Goal: Check status: Check status

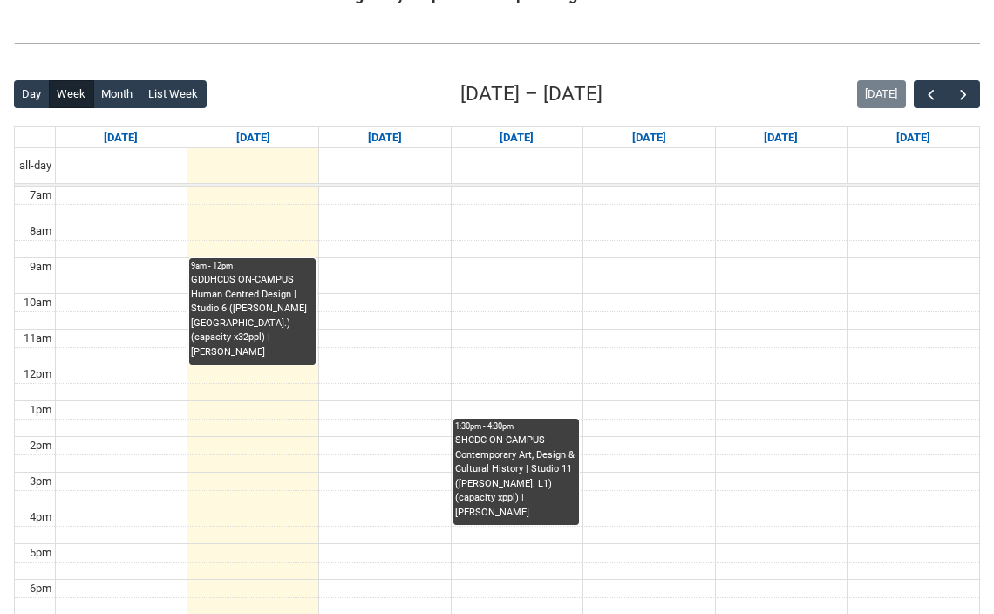
scroll to position [350, 0]
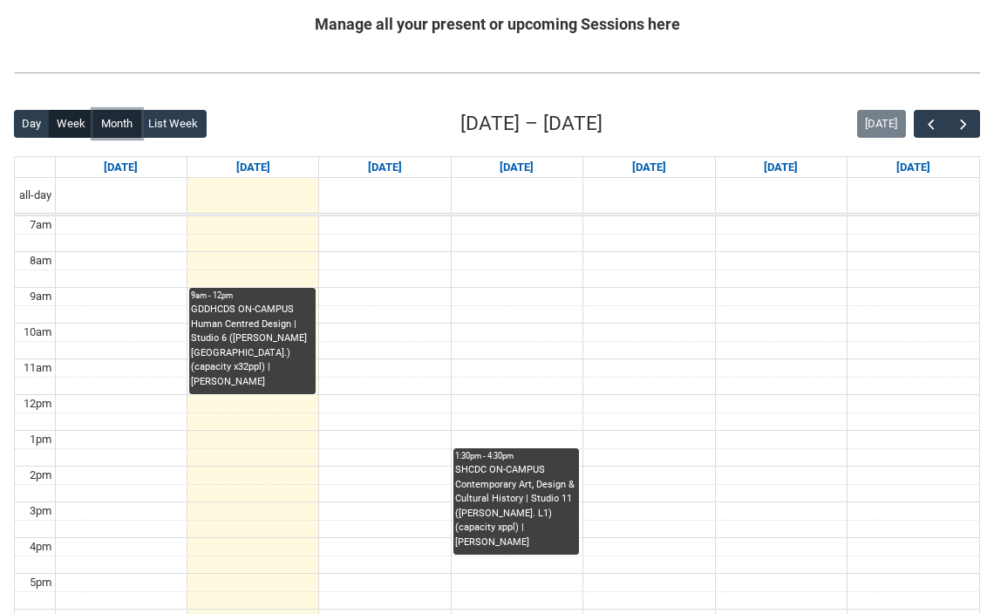
click at [118, 127] on button "Month" at bounding box center [117, 124] width 48 height 28
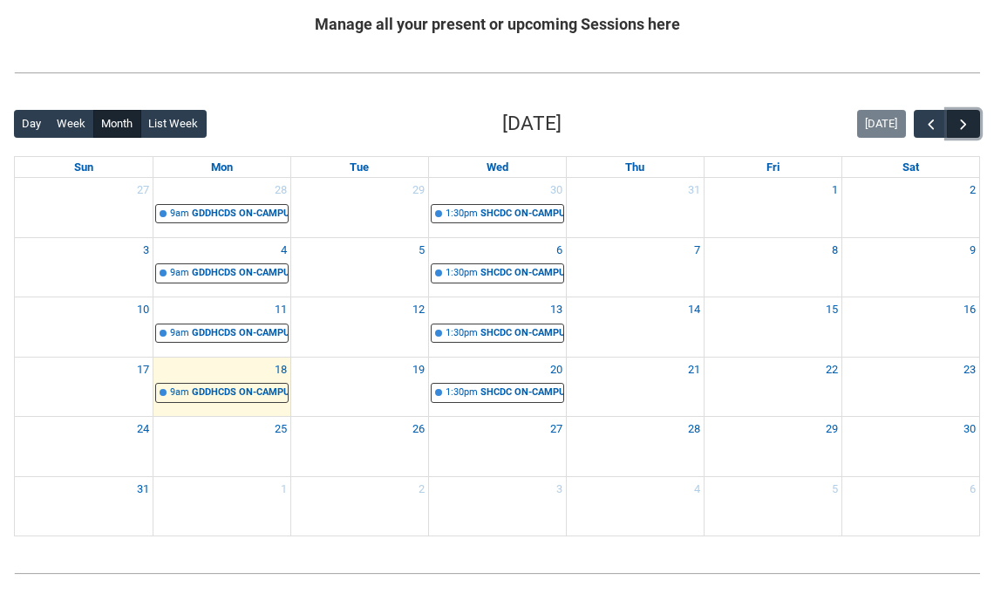
click at [964, 127] on span "button" at bounding box center [963, 124] width 17 height 17
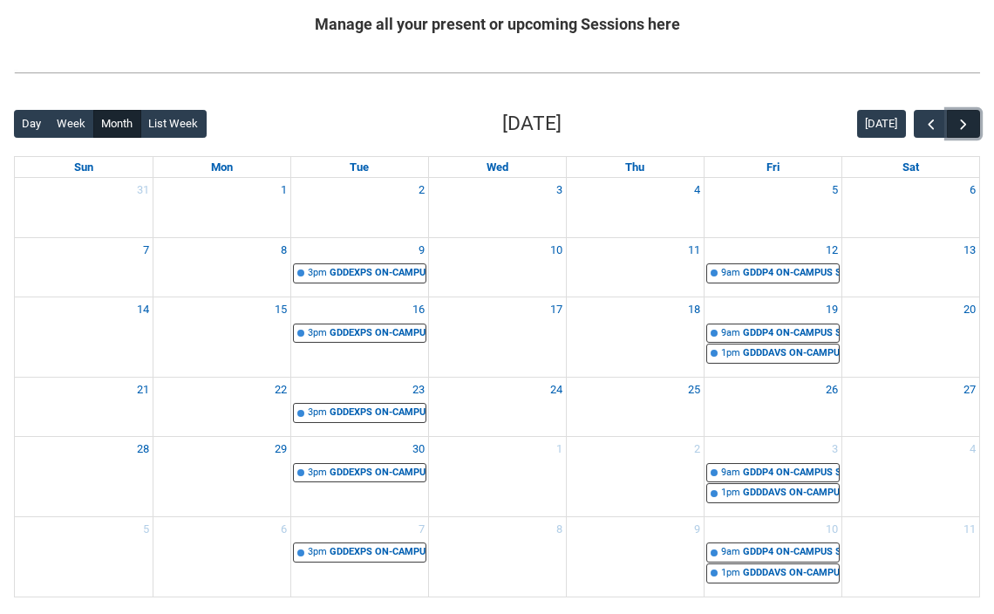
click at [964, 125] on span "button" at bounding box center [963, 124] width 17 height 17
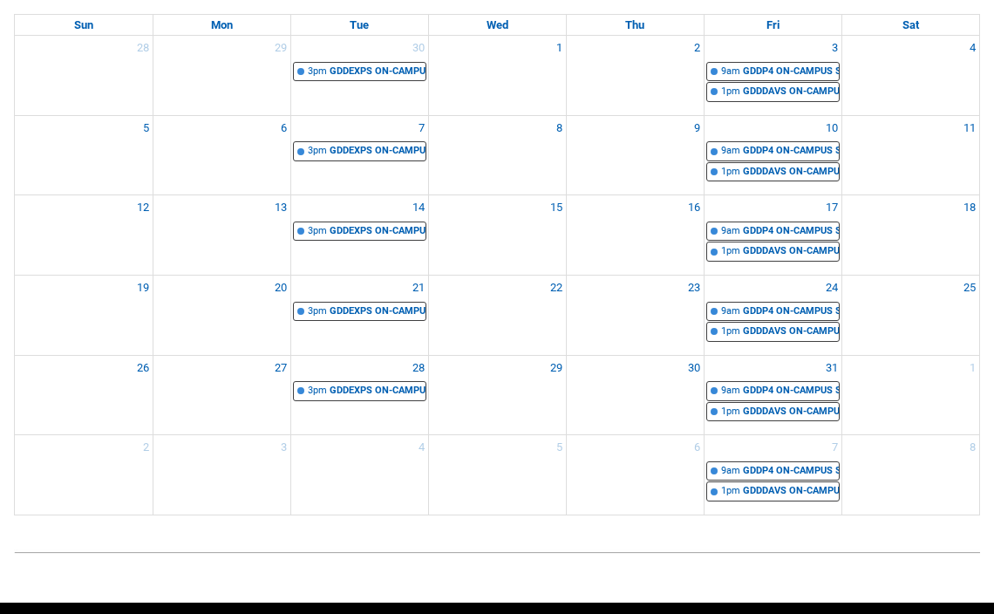
scroll to position [485, 0]
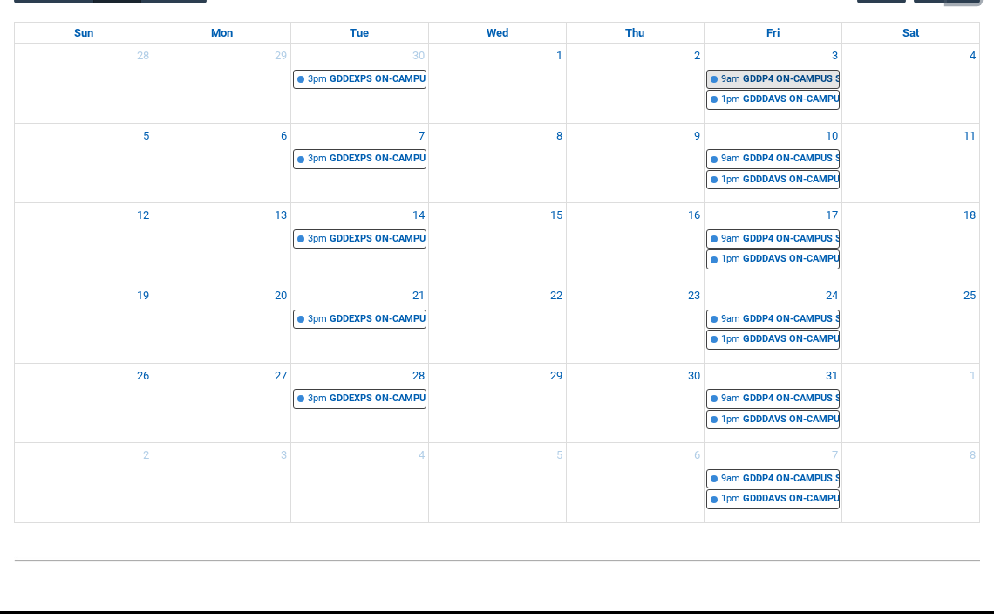
click at [809, 85] on div "GDDP4 ON-CAMPUS Systems Design STAGE 4 | [GEOGRAPHIC_DATA] ([PERSON_NAME][GEOGR…" at bounding box center [791, 79] width 96 height 15
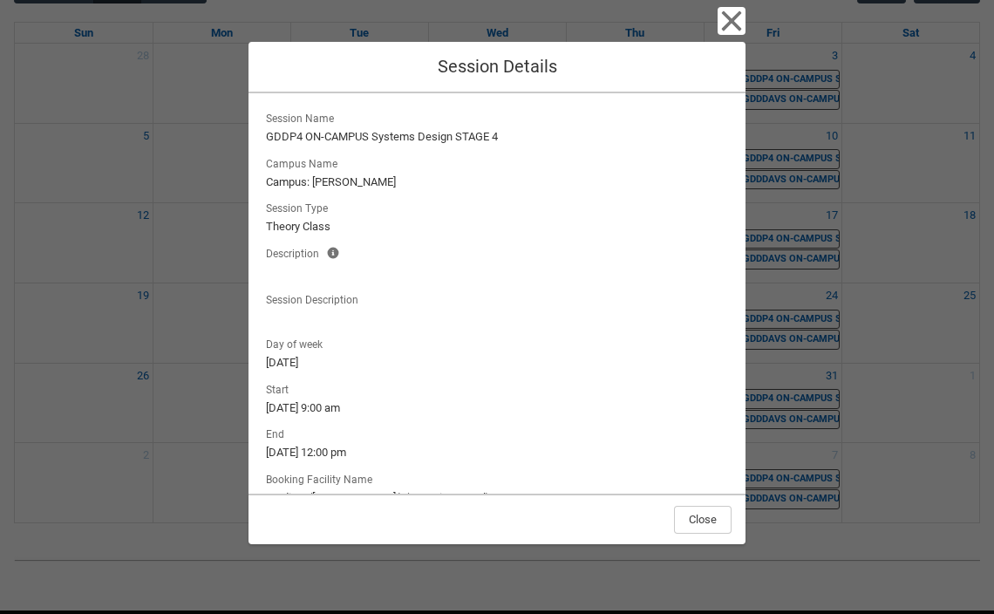
click at [791, 30] on div "Close Session Details Session Name GDDP4 ON-CAMPUS Systems Design STAGE 4 Campu…" at bounding box center [497, 307] width 994 height 614
click at [729, 31] on icon "button" at bounding box center [731, 21] width 28 height 28
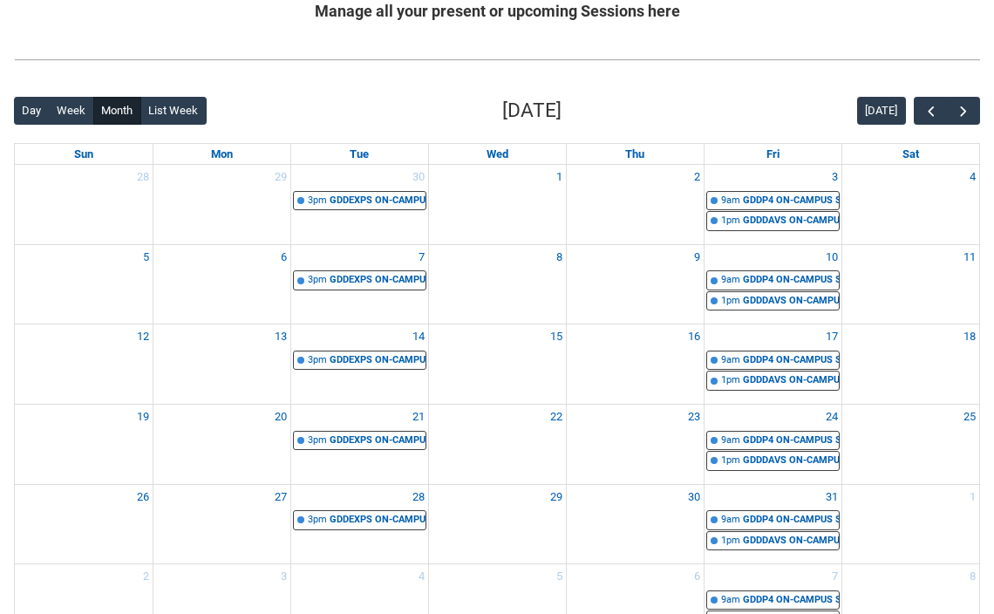
scroll to position [389, 0]
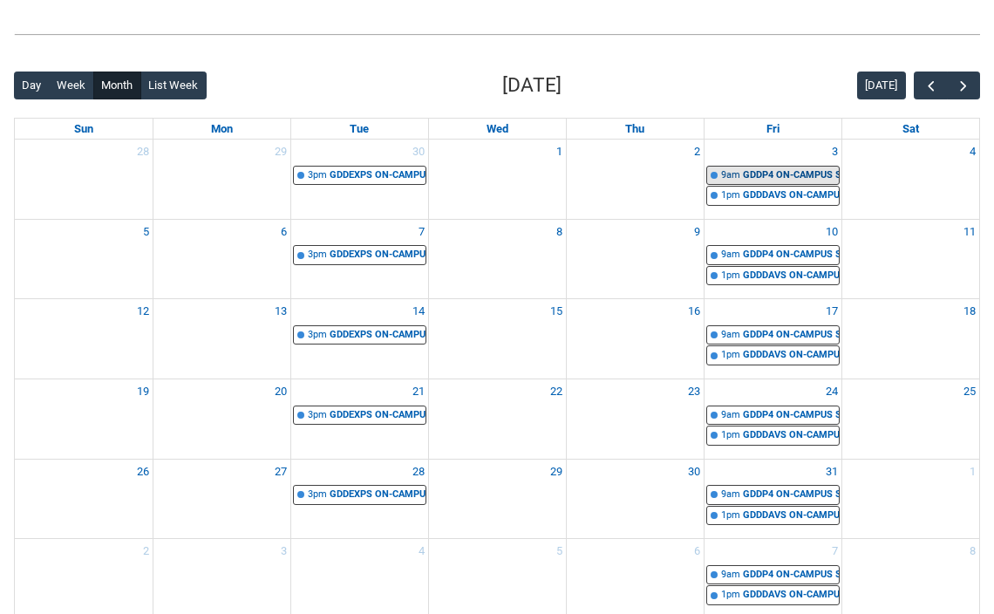
click at [755, 176] on div "GDDP4 ON-CAMPUS Systems Design STAGE 4 | [GEOGRAPHIC_DATA] ([PERSON_NAME][GEOGR…" at bounding box center [791, 175] width 96 height 15
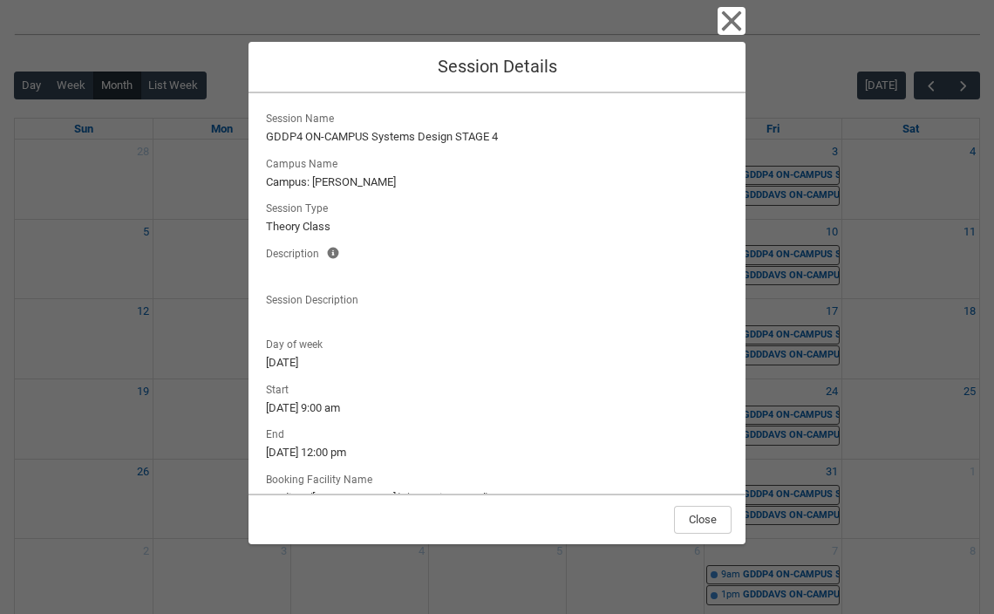
click at [772, 197] on div "Close Session Details Session Name GDDP4 ON-CAMPUS Systems Design STAGE 4 Campu…" at bounding box center [497, 307] width 994 height 614
click at [744, 39] on div "Close Session Details Session Name GDDP4 ON-CAMPUS Systems Design STAGE 4 Campu…" at bounding box center [496, 307] width 497 height 614
click at [728, 18] on icon "button" at bounding box center [732, 21] width 20 height 20
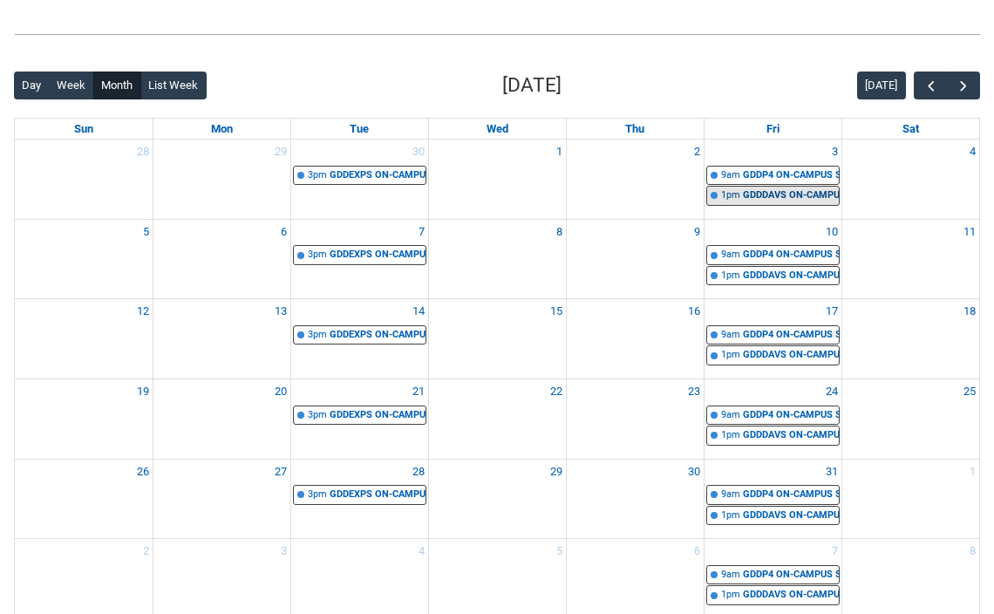
click at [768, 196] on div "GDDDAVS ON-CAMPUS Data Analysis, Visualisation & Information Design� | Studio 9…" at bounding box center [791, 195] width 96 height 15
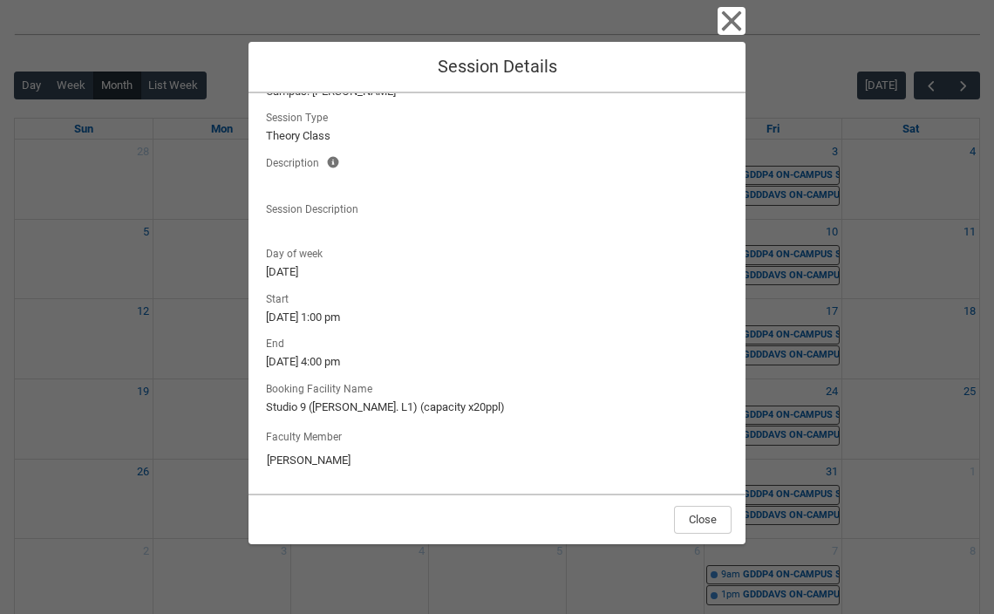
scroll to position [0, 0]
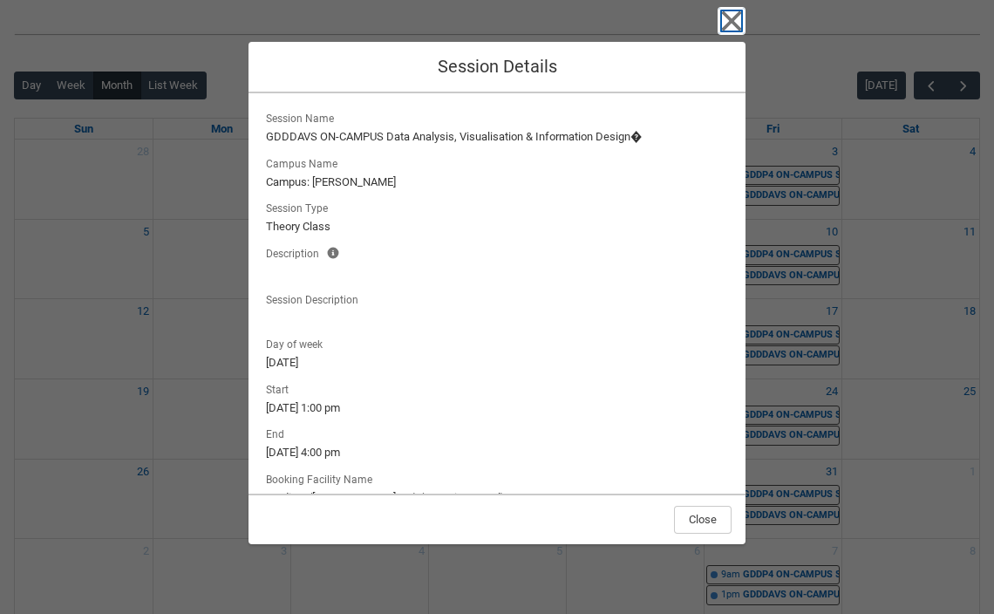
click at [722, 28] on icon "button" at bounding box center [732, 21] width 20 height 20
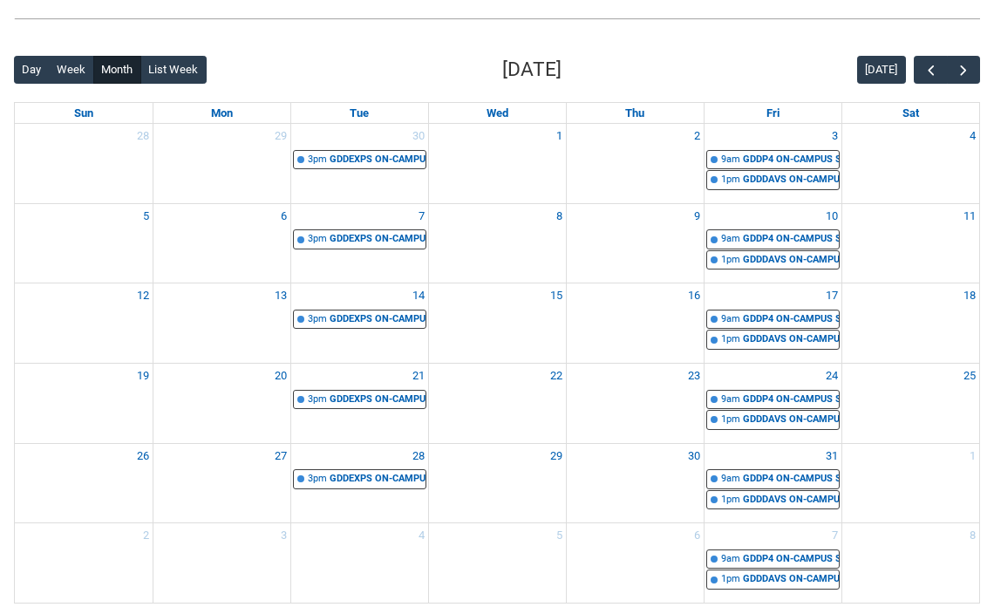
scroll to position [352, 0]
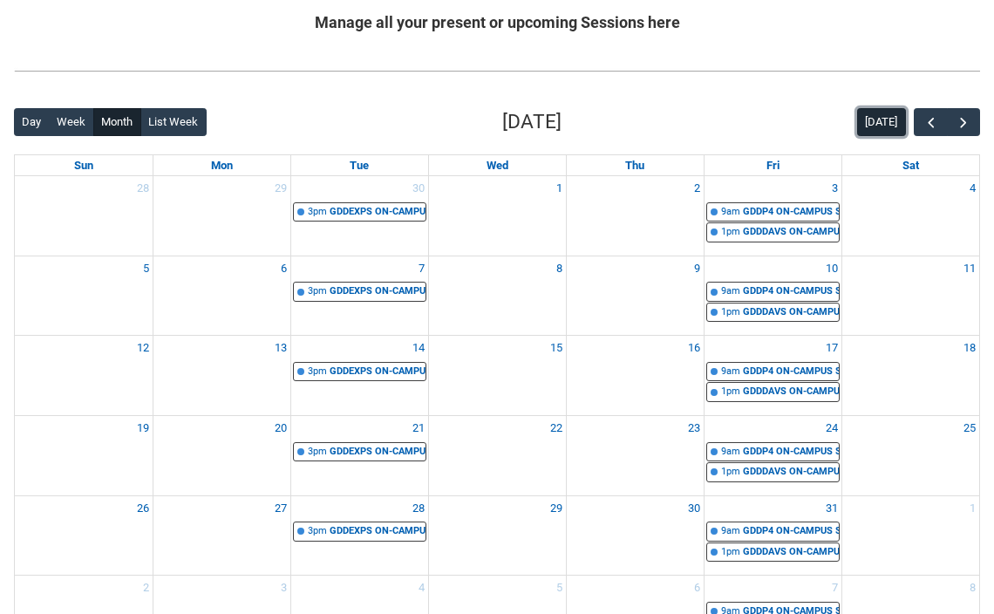
click at [887, 123] on button "[DATE]" at bounding box center [881, 122] width 49 height 28
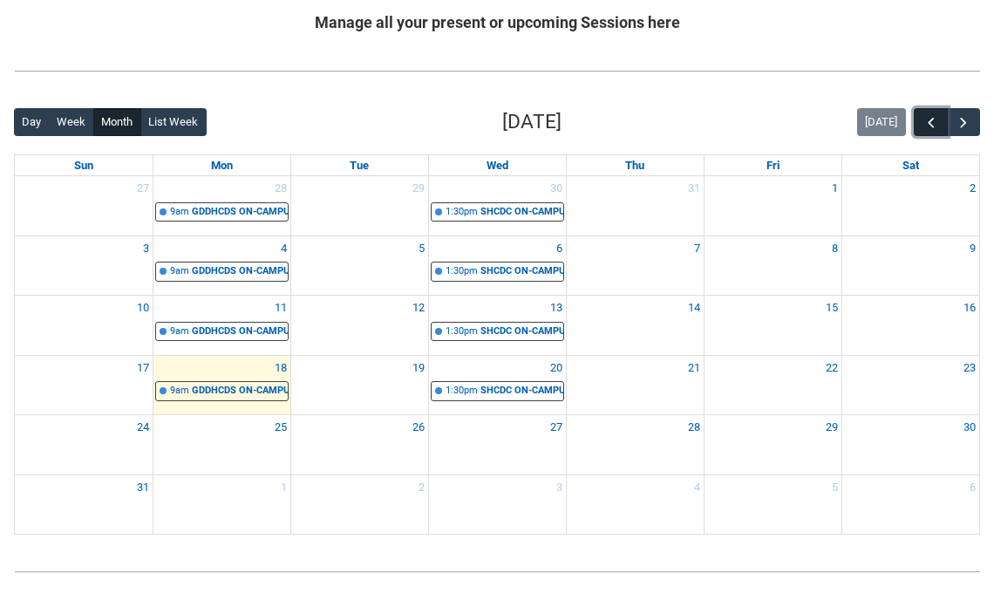
click at [923, 122] on span "button" at bounding box center [930, 122] width 17 height 17
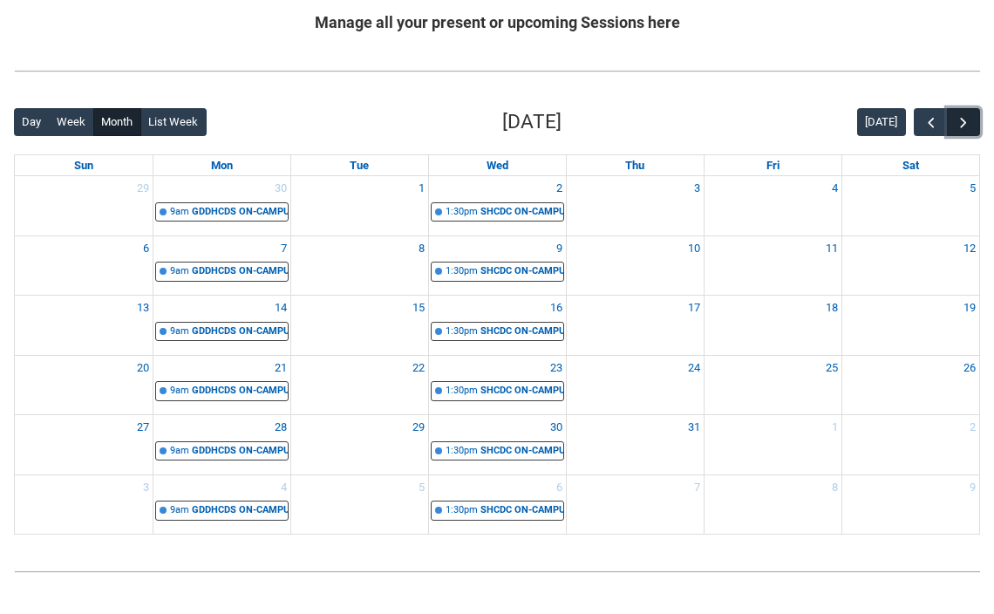
click at [970, 121] on span "button" at bounding box center [963, 122] width 17 height 17
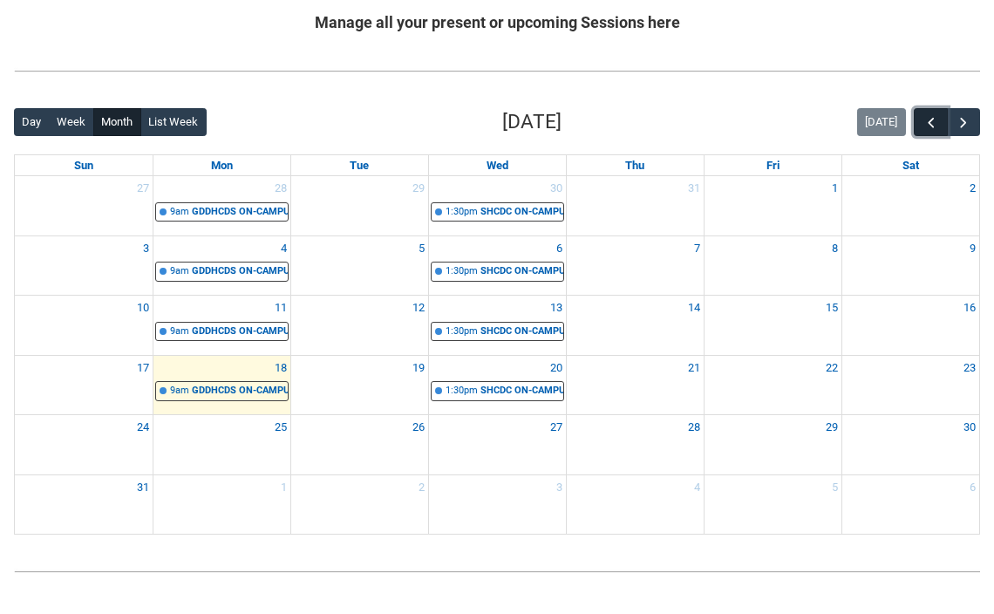
click at [933, 119] on span "button" at bounding box center [930, 122] width 17 height 17
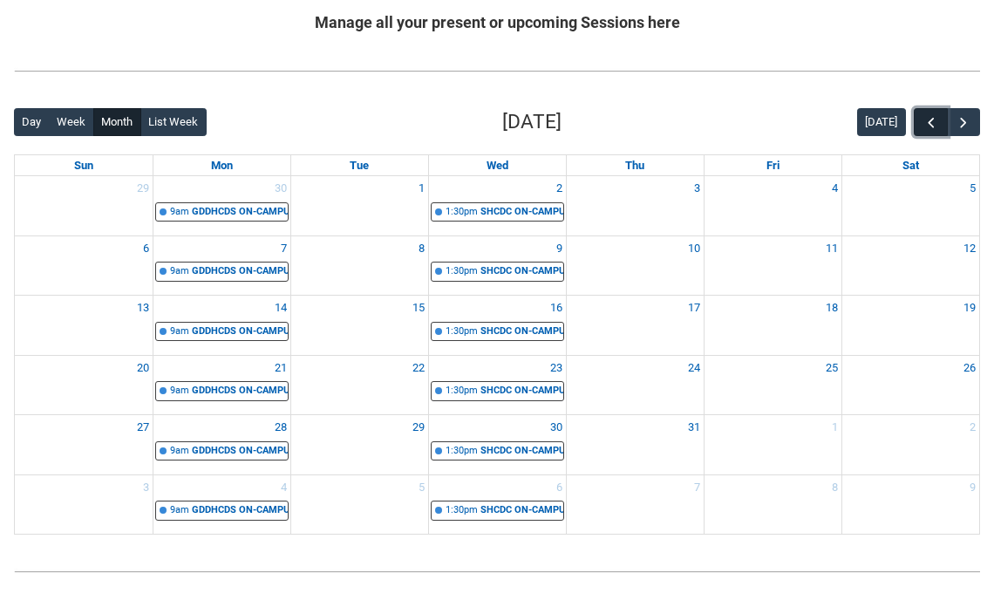
click at [933, 119] on span "button" at bounding box center [930, 122] width 17 height 17
click at [932, 119] on span "button" at bounding box center [930, 122] width 17 height 17
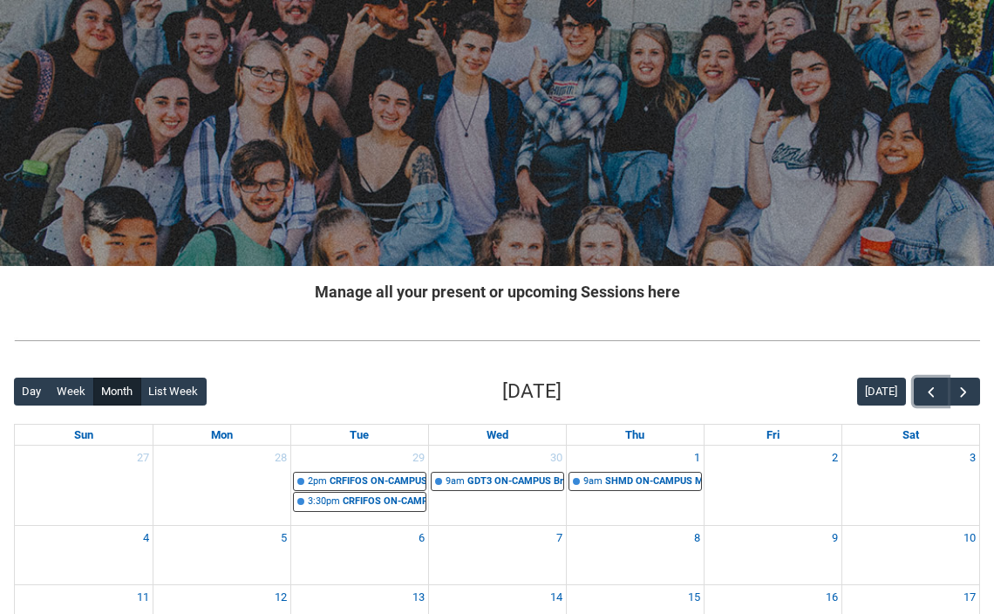
scroll to position [158, 0]
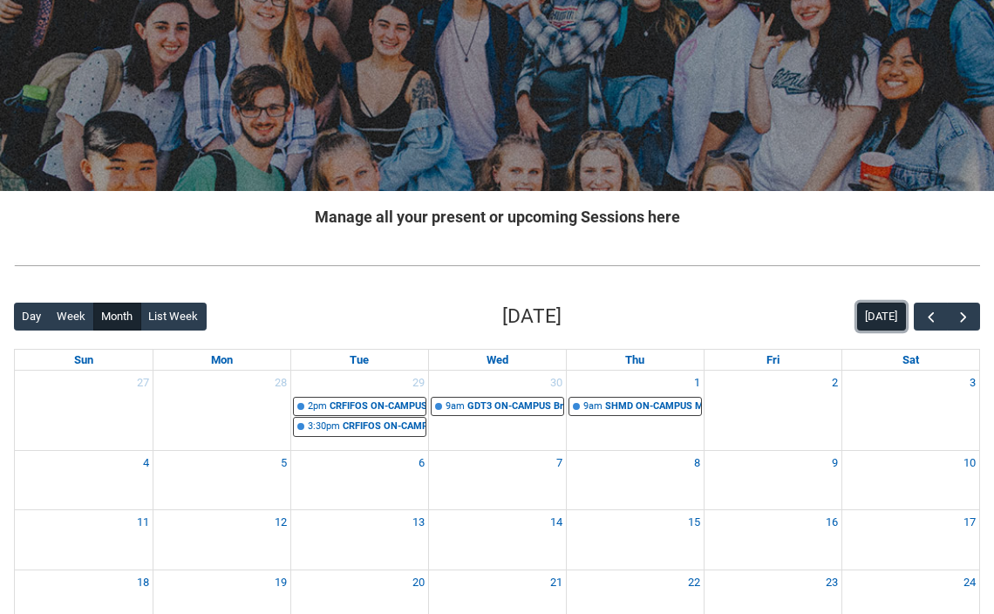
click at [882, 330] on button "[DATE]" at bounding box center [881, 317] width 49 height 28
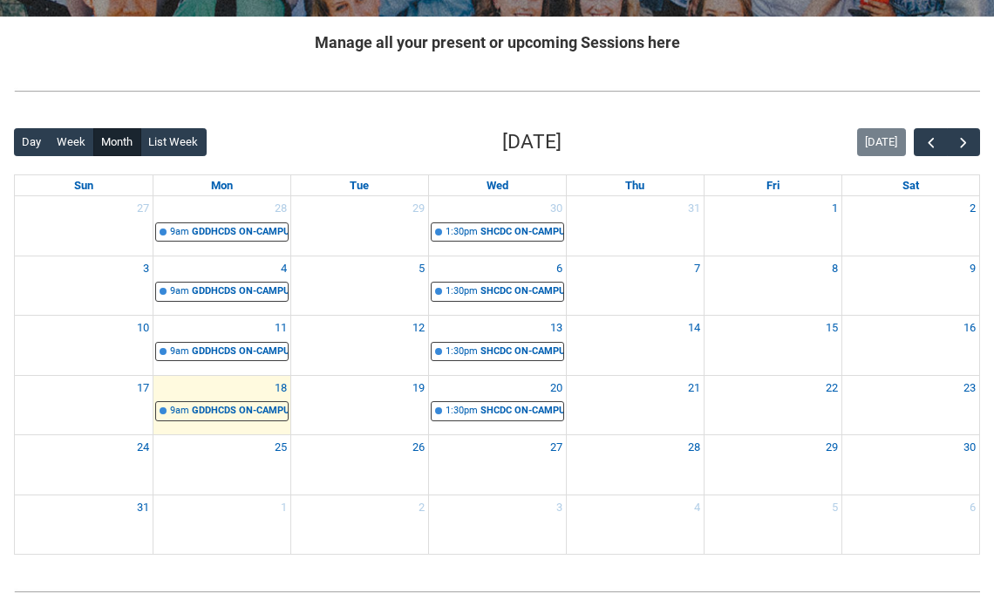
scroll to position [353, 0]
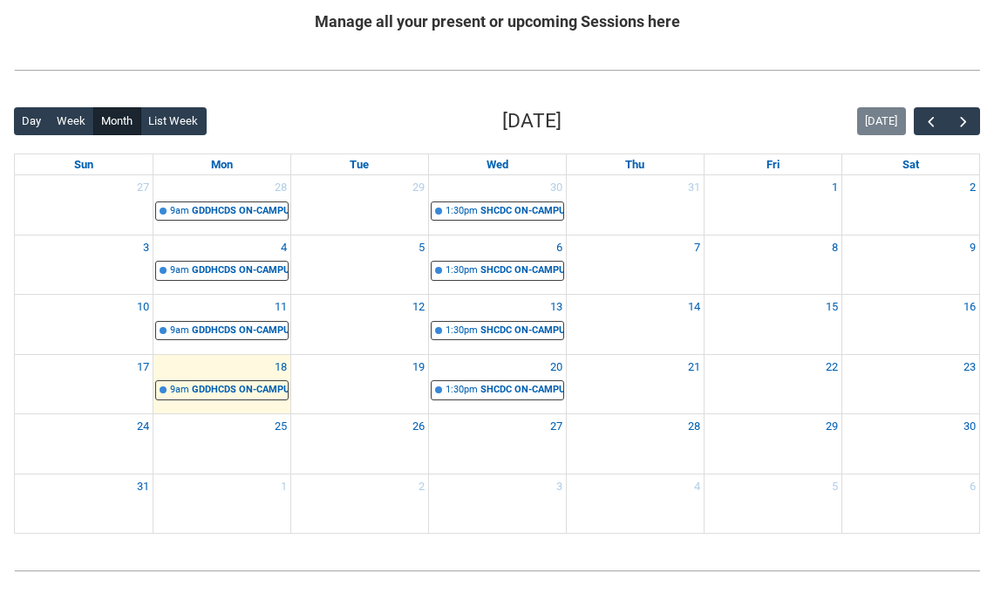
click at [900, 93] on div "Back Loading... This page should update in a few seconds... Day Week Month List…" at bounding box center [497, 319] width 994 height 455
click at [547, 214] on div "SHCDC ON-CAMPUS Contemporary Art, Design & Cultural History | Studio 11 ([PERSO…" at bounding box center [521, 211] width 83 height 15
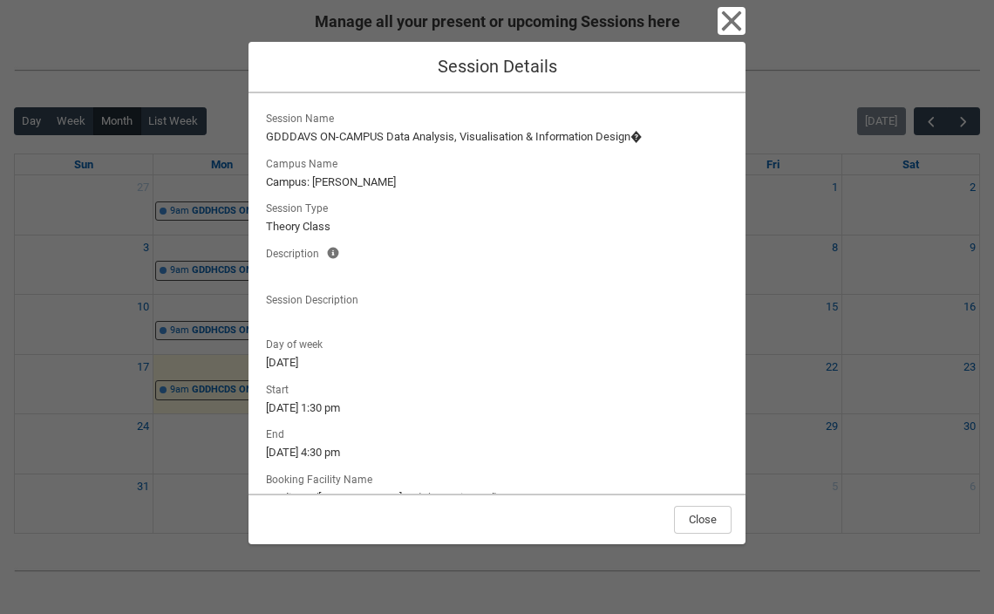
scroll to position [91, 0]
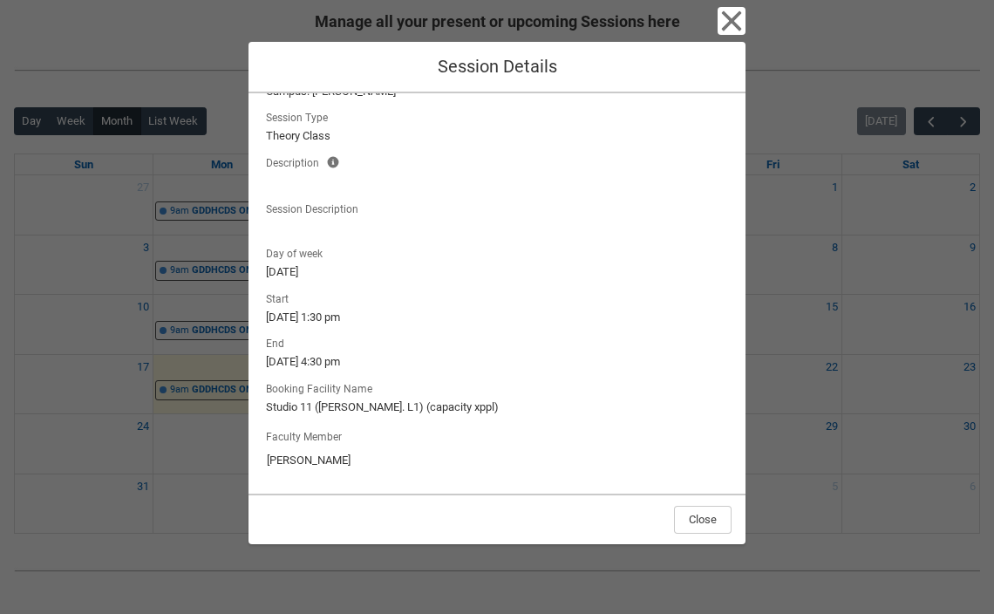
drag, startPoint x: 344, startPoint y: 466, endPoint x: 282, endPoint y: 465, distance: 62.8
click at [282, 465] on input "[PERSON_NAME]" at bounding box center [497, 460] width 462 height 28
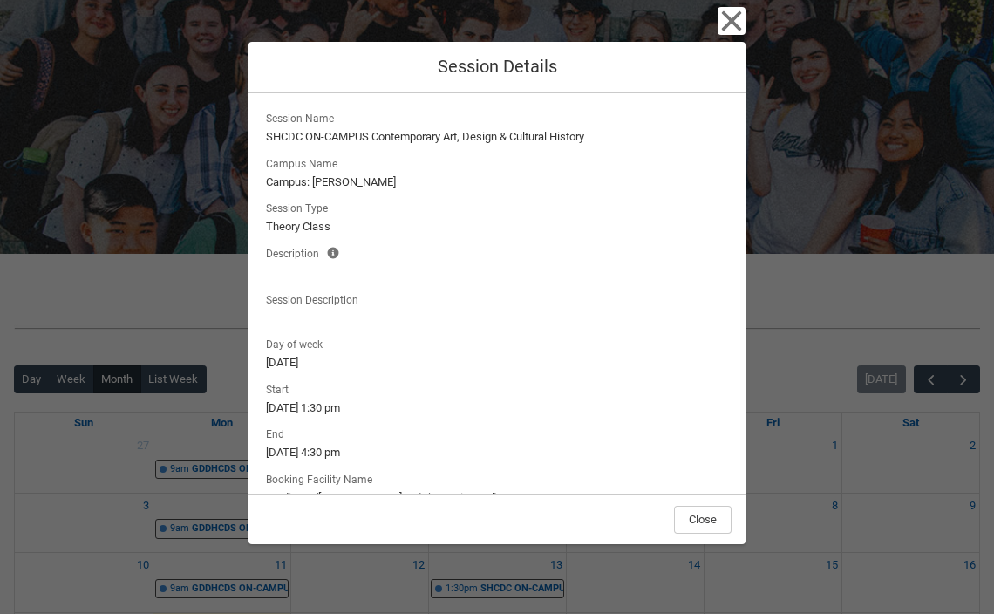
scroll to position [0, 0]
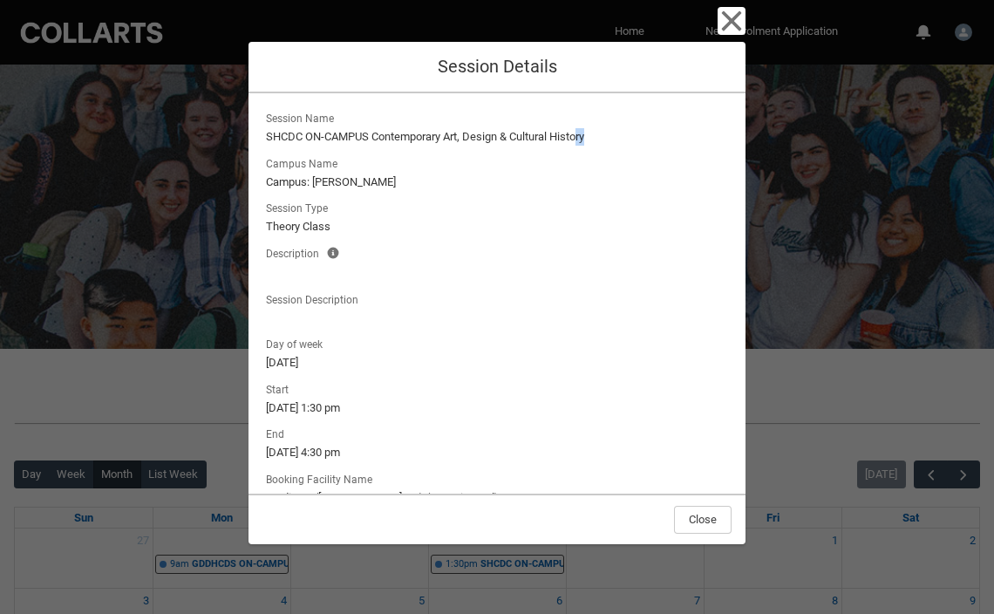
drag, startPoint x: 368, startPoint y: 147, endPoint x: 582, endPoint y: 128, distance: 215.3
click at [582, 128] on div "Session Name SHCDC ON-CAMPUS Contemporary Art, Design & Cultural History Campus…" at bounding box center [496, 216] width 469 height 219
click at [582, 128] on lightning-formatted-text "SHCDC ON-CAMPUS Contemporary Art, Design & Cultural History" at bounding box center [497, 136] width 462 height 17
drag, startPoint x: 377, startPoint y: 136, endPoint x: 637, endPoint y: 101, distance: 262.1
click at [637, 101] on div "Session Name SHCDC ON-CAMPUS Contemporary Art, Design & Cultural History Campus…" at bounding box center [496, 293] width 497 height 400
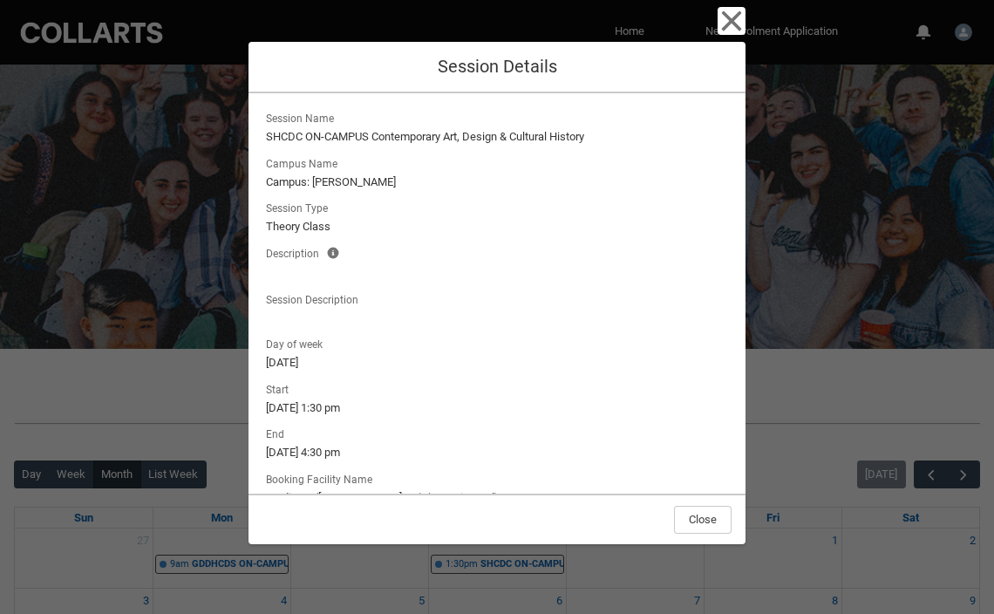
click at [636, 127] on lightning-output-field "Session Name SHCDC ON-CAMPUS Contemporary Art, Design & Cultural History" at bounding box center [496, 126] width 469 height 38
click at [800, 156] on div "Close Session Details Session Name SHCDC ON-CAMPUS Contemporary Art, Design & C…" at bounding box center [497, 307] width 994 height 614
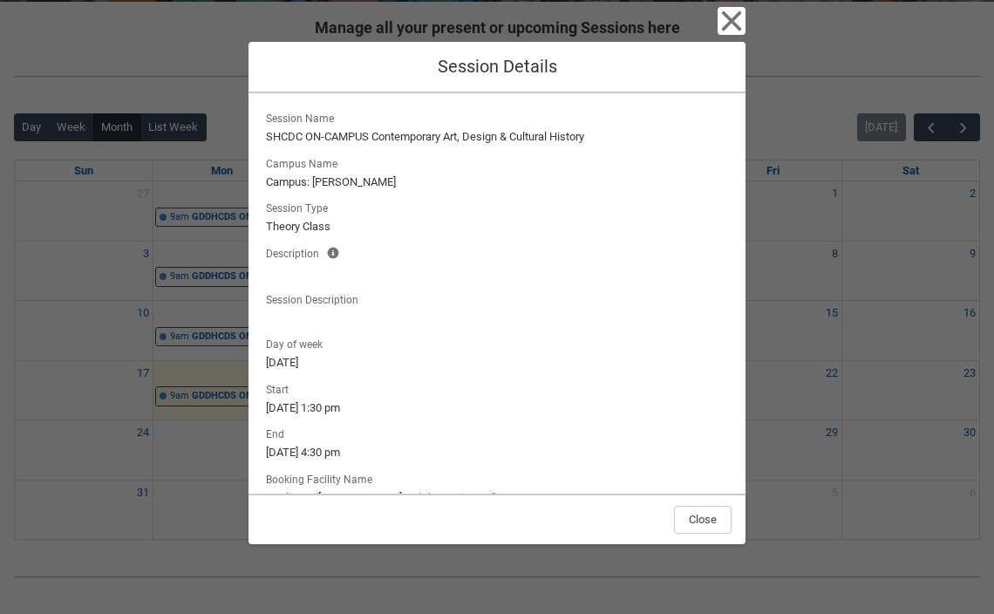
scroll to position [431, 0]
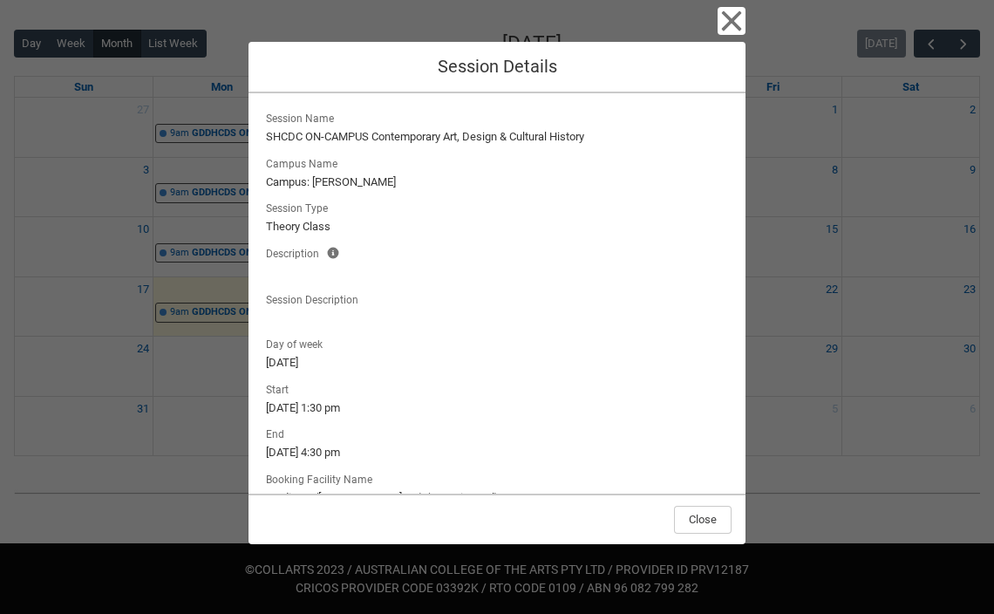
click at [800, 160] on div "Close Session Details Session Name SHCDC ON-CAMPUS Contemporary Art, Design & C…" at bounding box center [497, 307] width 994 height 614
click at [741, 25] on icon "button" at bounding box center [731, 21] width 28 height 28
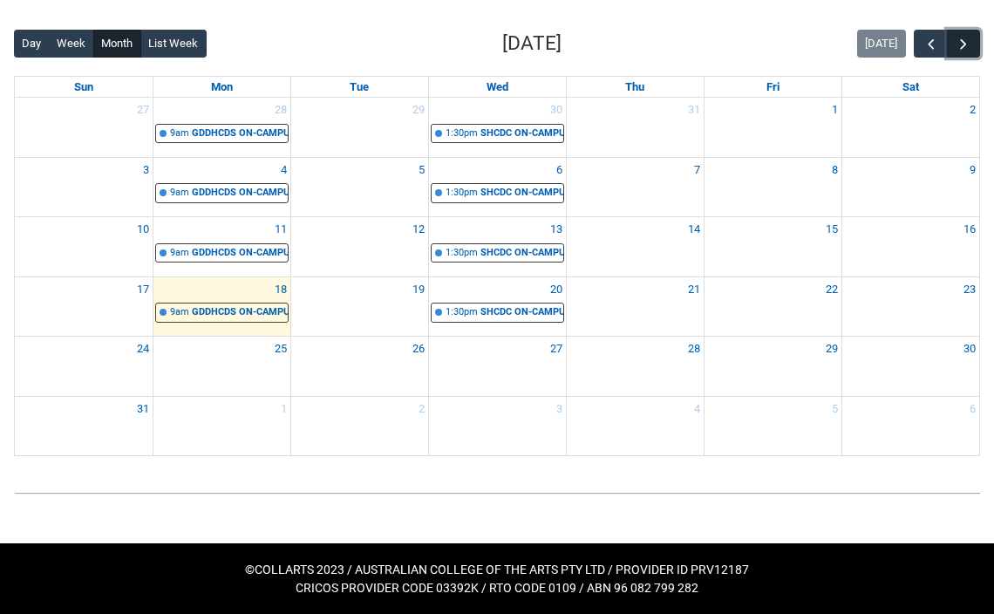
click at [955, 50] on span "button" at bounding box center [963, 44] width 17 height 17
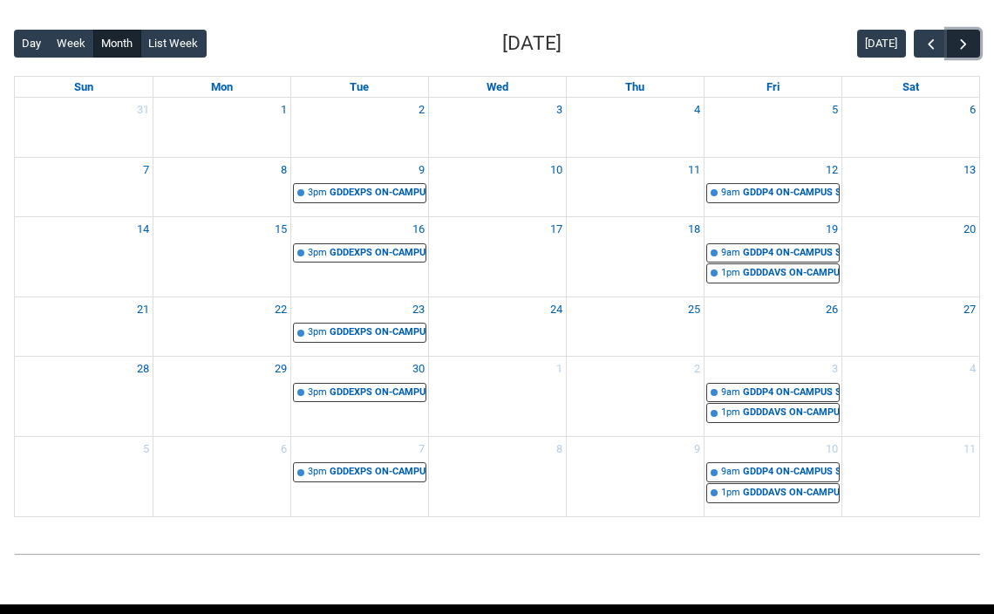
click at [955, 50] on span "button" at bounding box center [963, 44] width 17 height 17
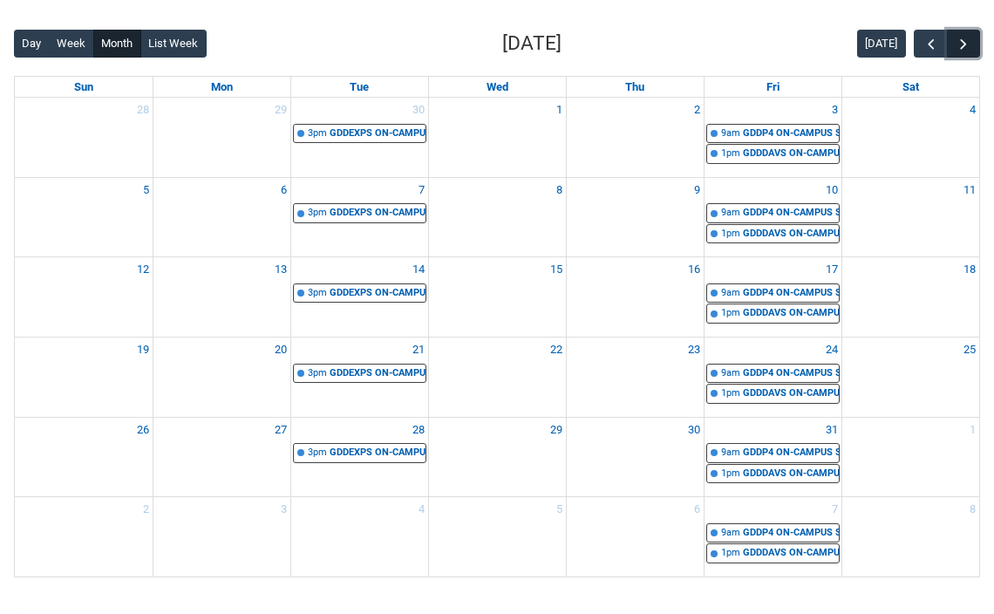
click at [962, 53] on button "button" at bounding box center [963, 44] width 33 height 29
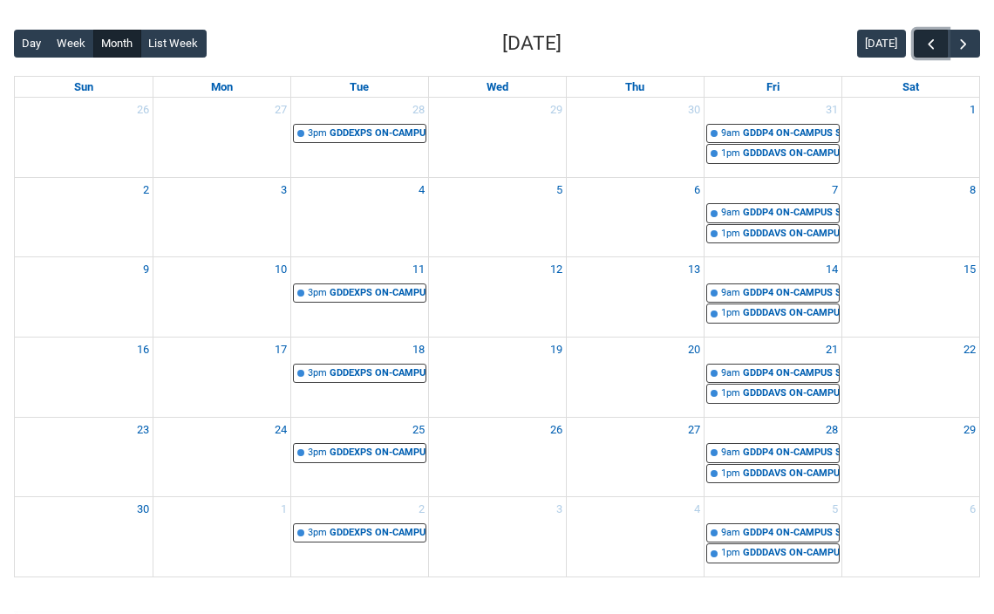
click at [929, 44] on span "button" at bounding box center [930, 44] width 17 height 17
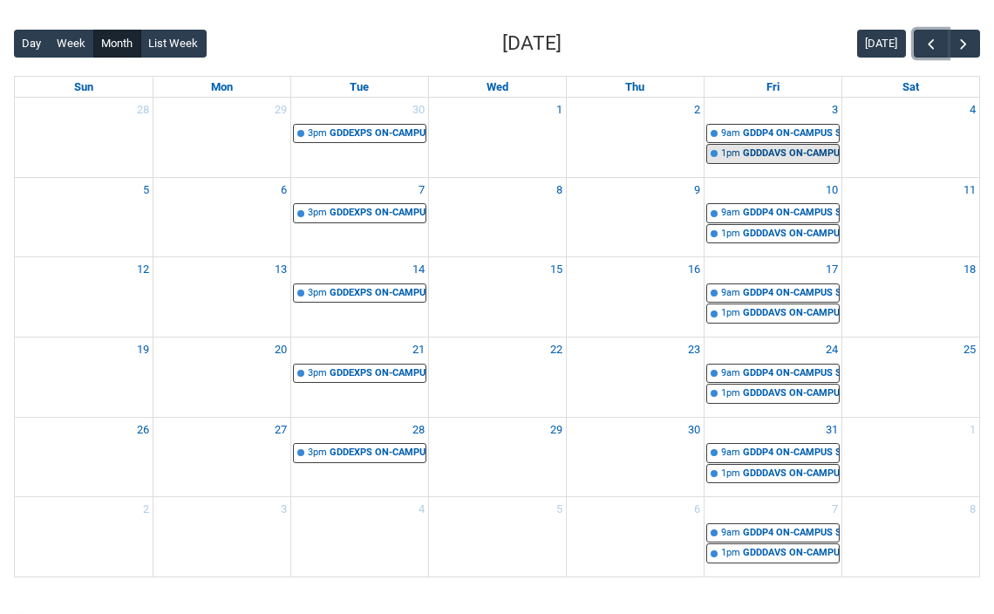
click at [813, 162] on link "1pm GDDDAVS ON-CAMPUS Data Analysis, Visualisation & Information Design� | Stud…" at bounding box center [772, 154] width 133 height 20
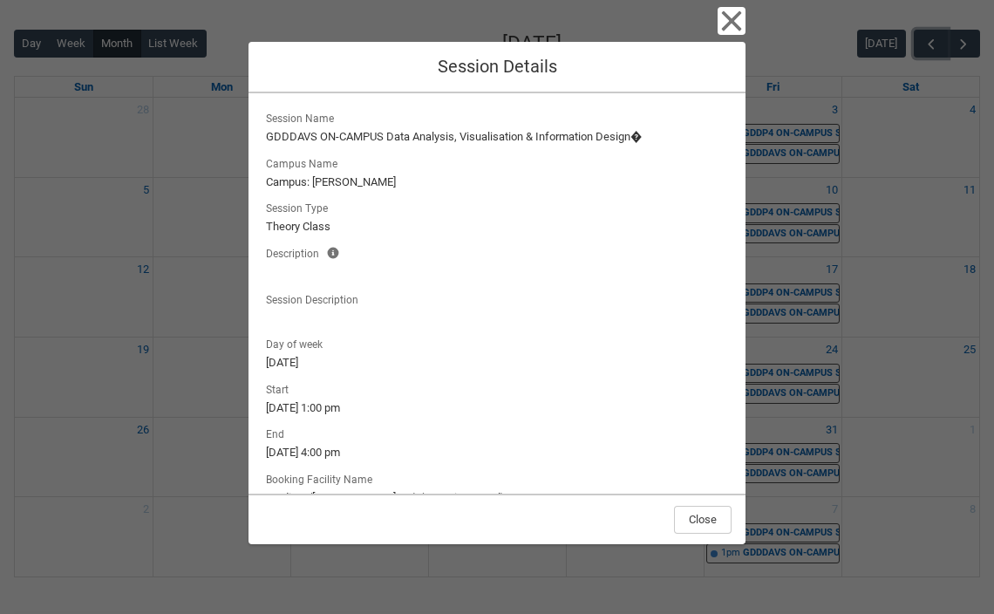
scroll to position [91, 0]
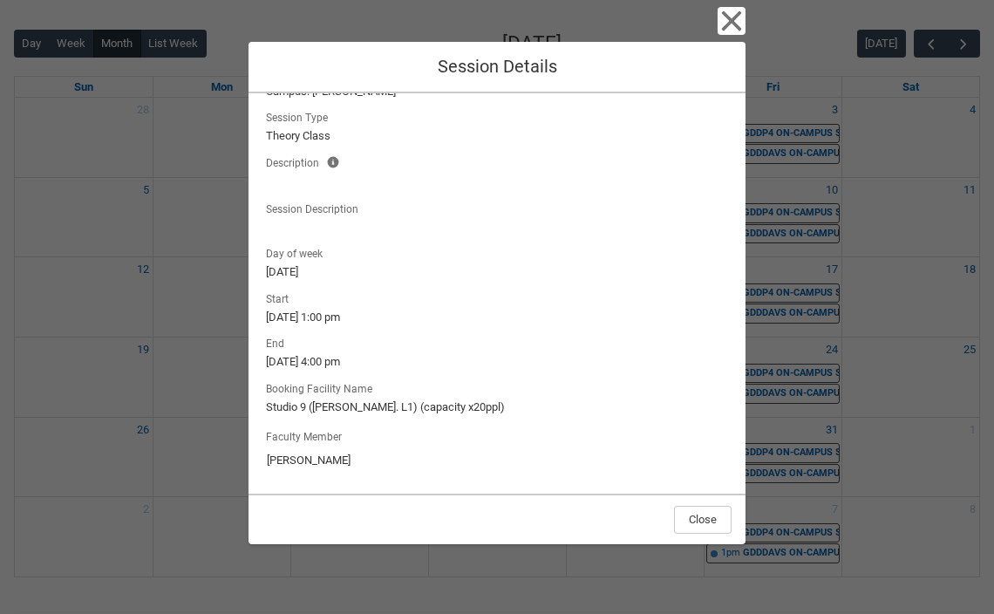
click at [778, 126] on div "Close Session Details Session Name [GEOGRAPHIC_DATA] ON-CAMPUS Data Analysis, V…" at bounding box center [497, 307] width 994 height 614
click at [726, 24] on icon "button" at bounding box center [732, 21] width 20 height 20
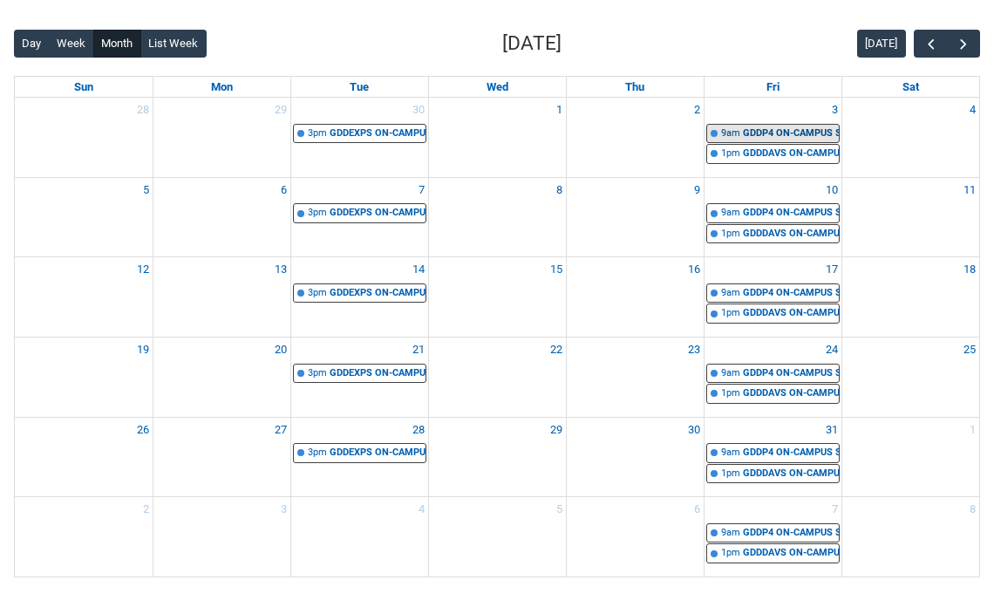
click at [776, 130] on div "GDDP4 ON-CAMPUS Systems Design STAGE 4 | [GEOGRAPHIC_DATA] ([PERSON_NAME][GEOGR…" at bounding box center [791, 133] width 96 height 15
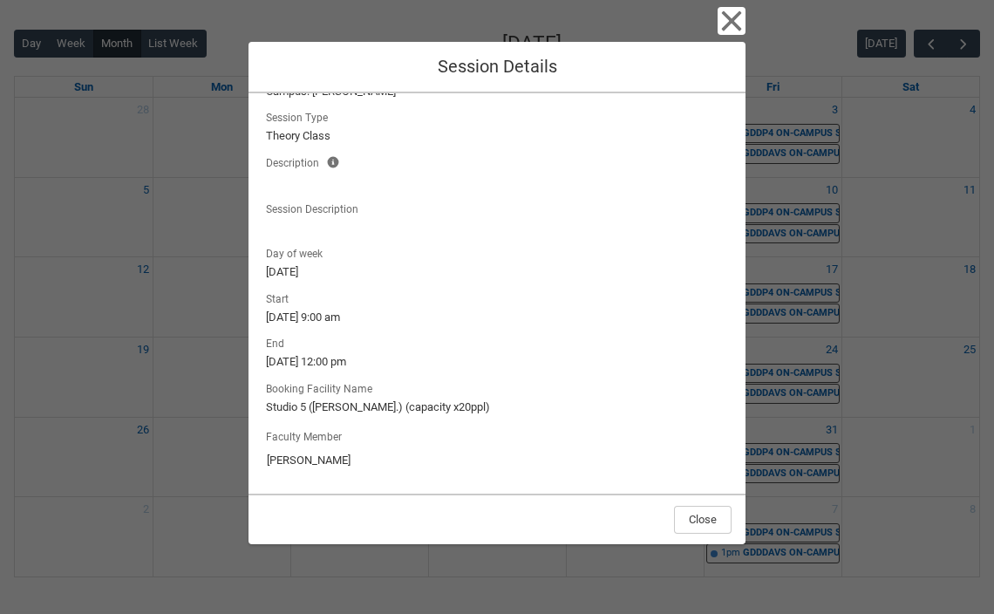
click at [812, 179] on div "Close Session Details Session Name GDDP4 ON-CAMPUS Systems Design STAGE 4 Campu…" at bounding box center [497, 307] width 994 height 614
click at [743, 24] on icon "button" at bounding box center [731, 21] width 28 height 28
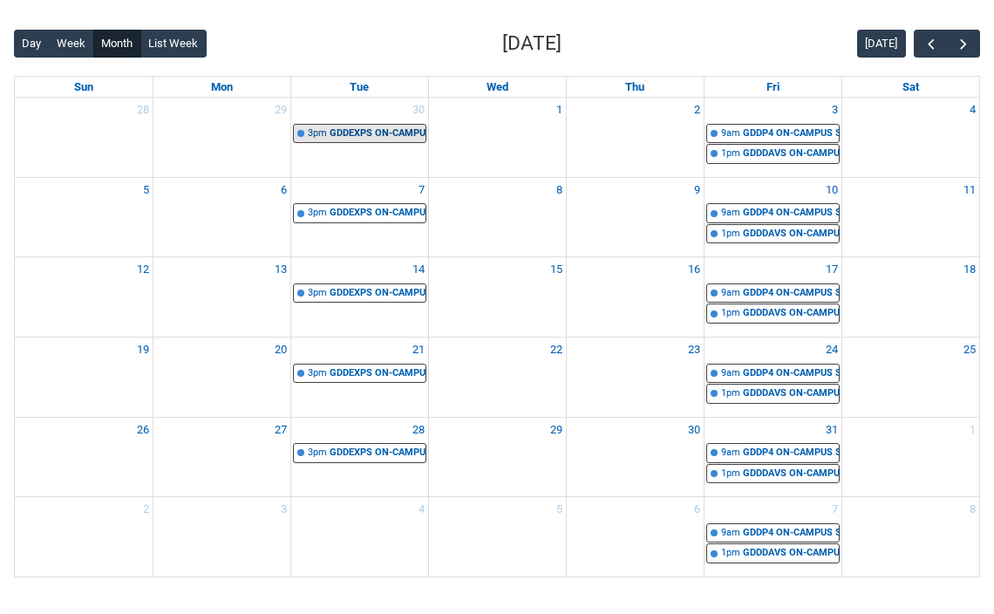
click at [378, 128] on div "GDDEXPS ON-CAMPUS Experience Design | Studio 8/Materials Library ([PERSON_NAME]…" at bounding box center [378, 133] width 96 height 15
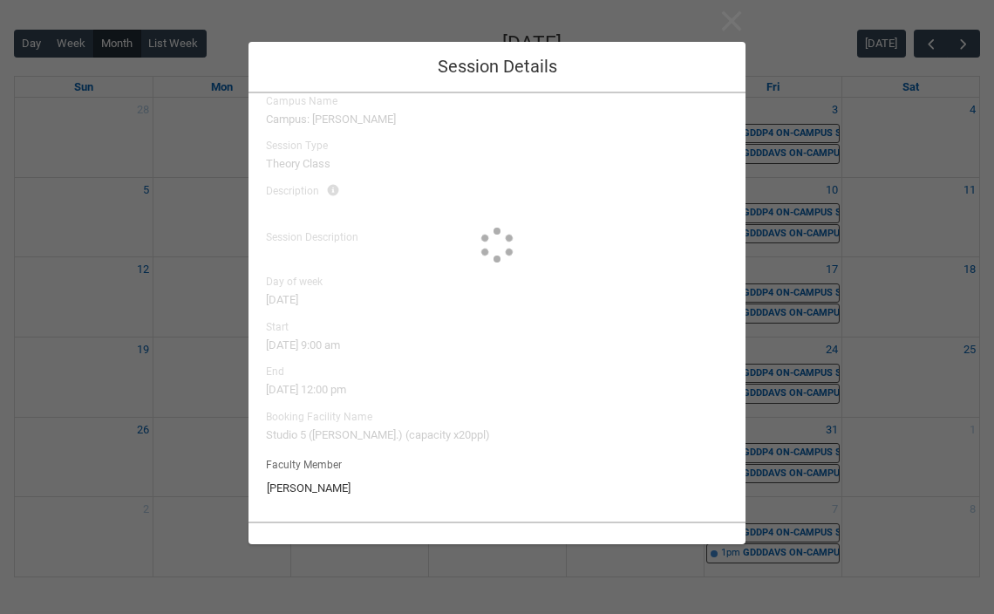
type input "[PERSON_NAME] [PERSON_NAME]"
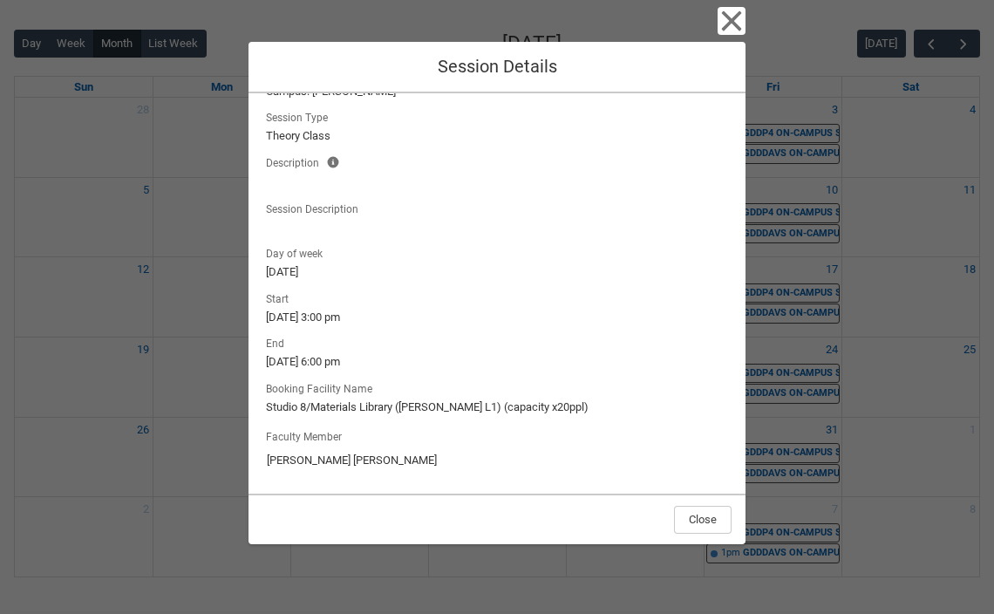
click at [668, 119] on lightning-output-field "Session Type Theory Class" at bounding box center [496, 125] width 469 height 38
click at [721, 17] on icon "button" at bounding box center [731, 21] width 28 height 28
